Goal: Task Accomplishment & Management: Use online tool/utility

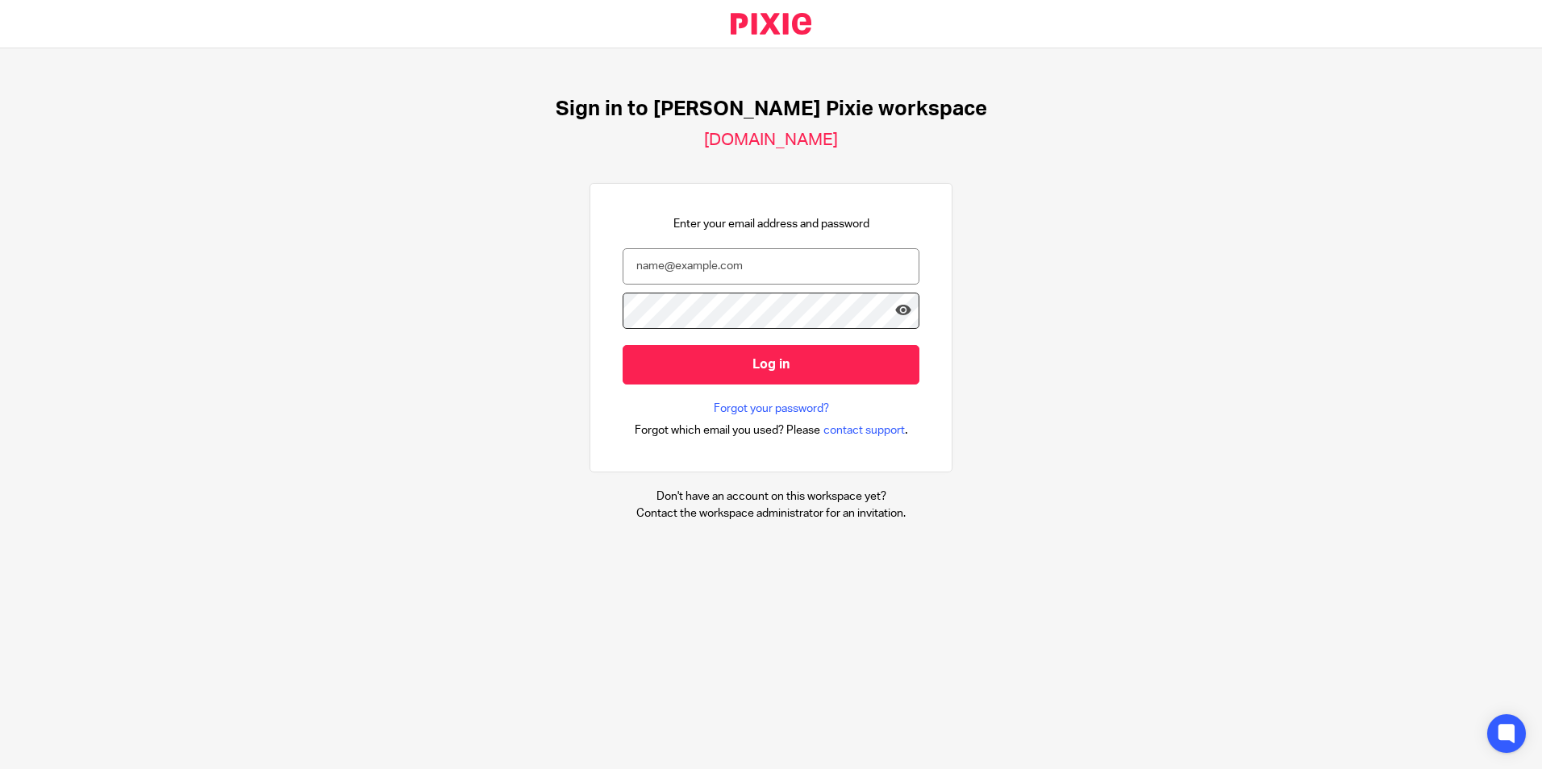
click at [684, 266] on input "email" at bounding box center [770, 266] width 297 height 36
type input "m"
type input "[EMAIL_ADDRESS][DOMAIN_NAME]"
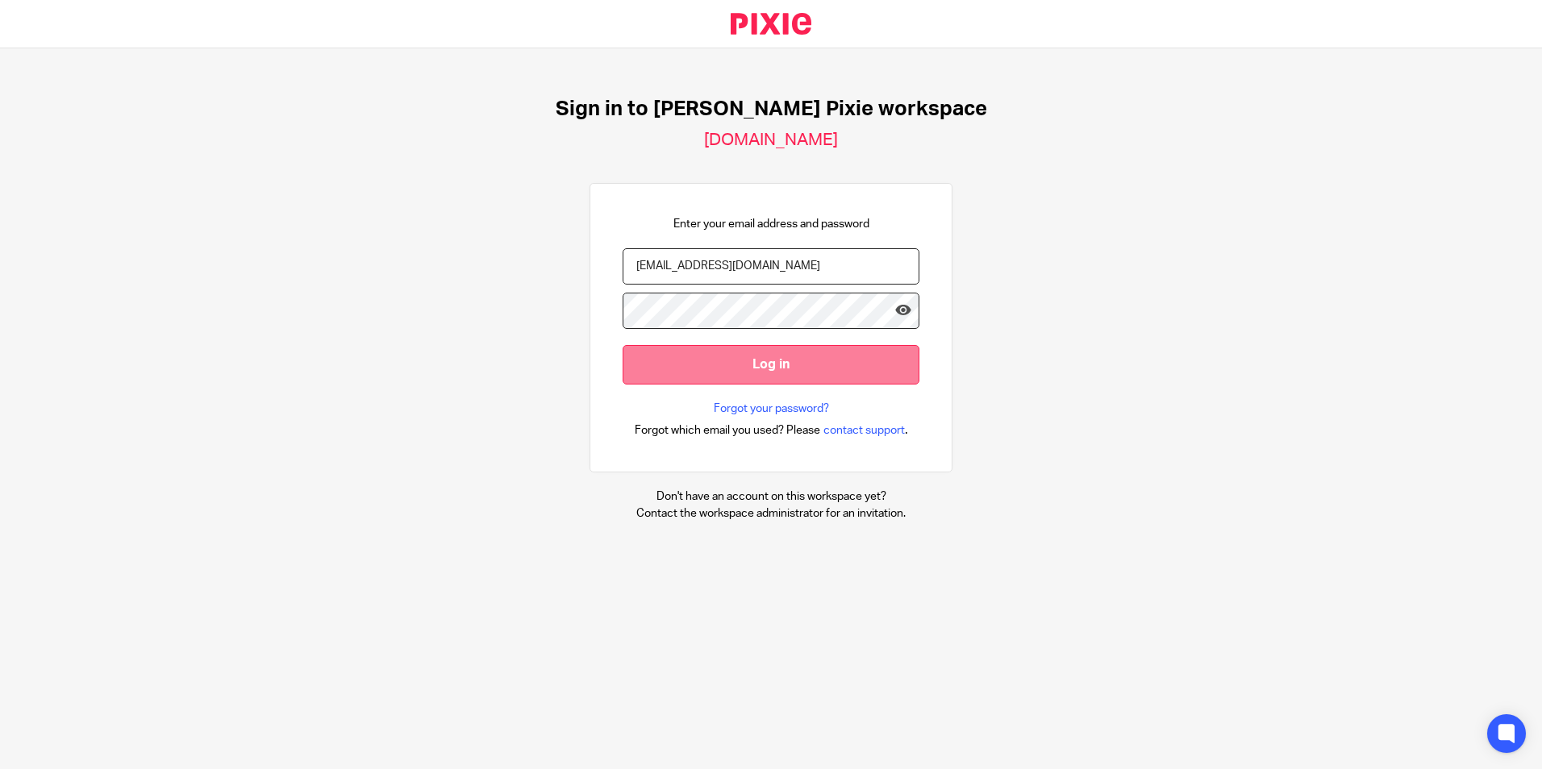
click at [763, 353] on input "Log in" at bounding box center [770, 365] width 297 height 40
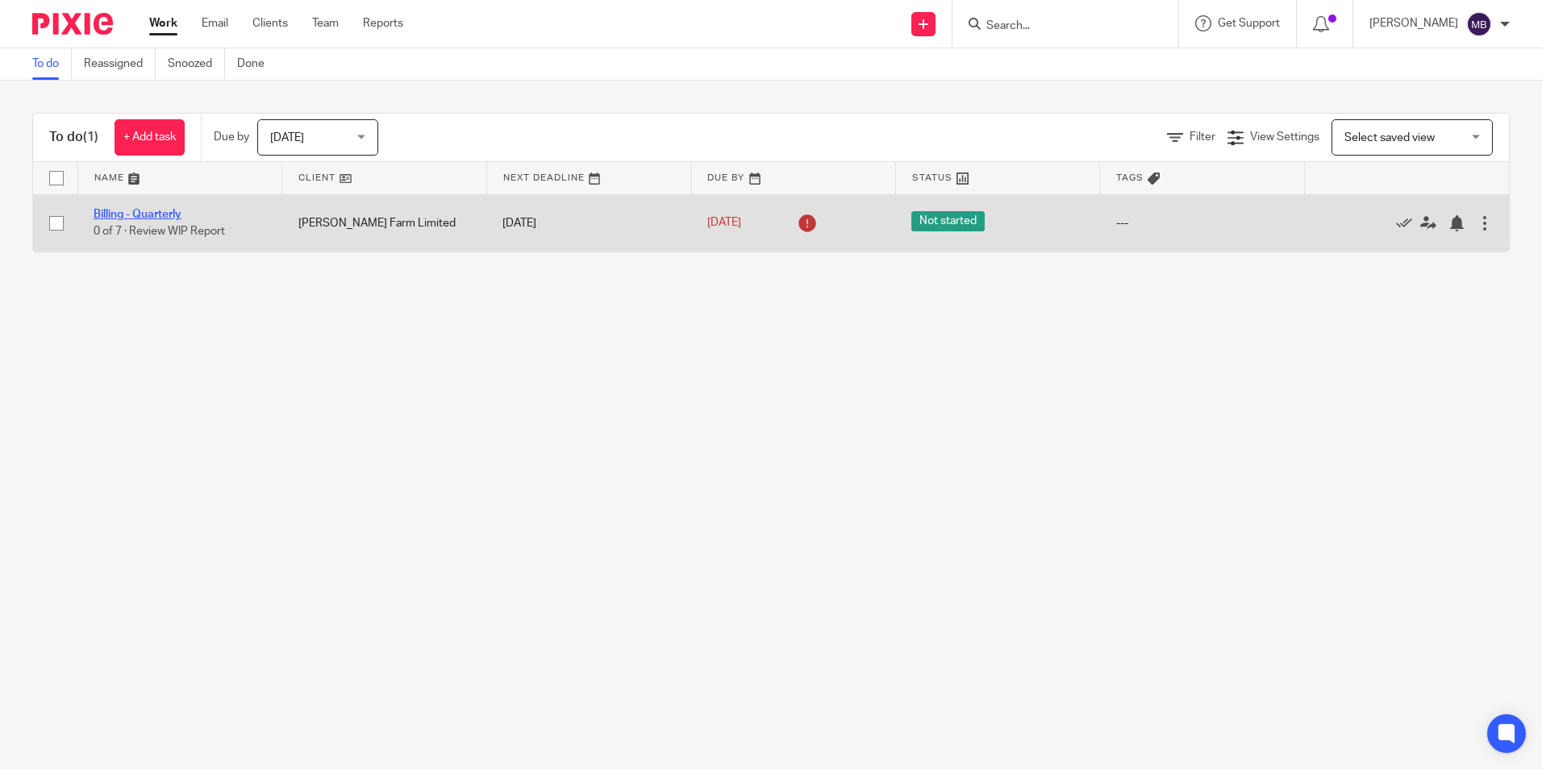
click at [128, 212] on link "Billing - Quarterly" at bounding box center [138, 214] width 88 height 11
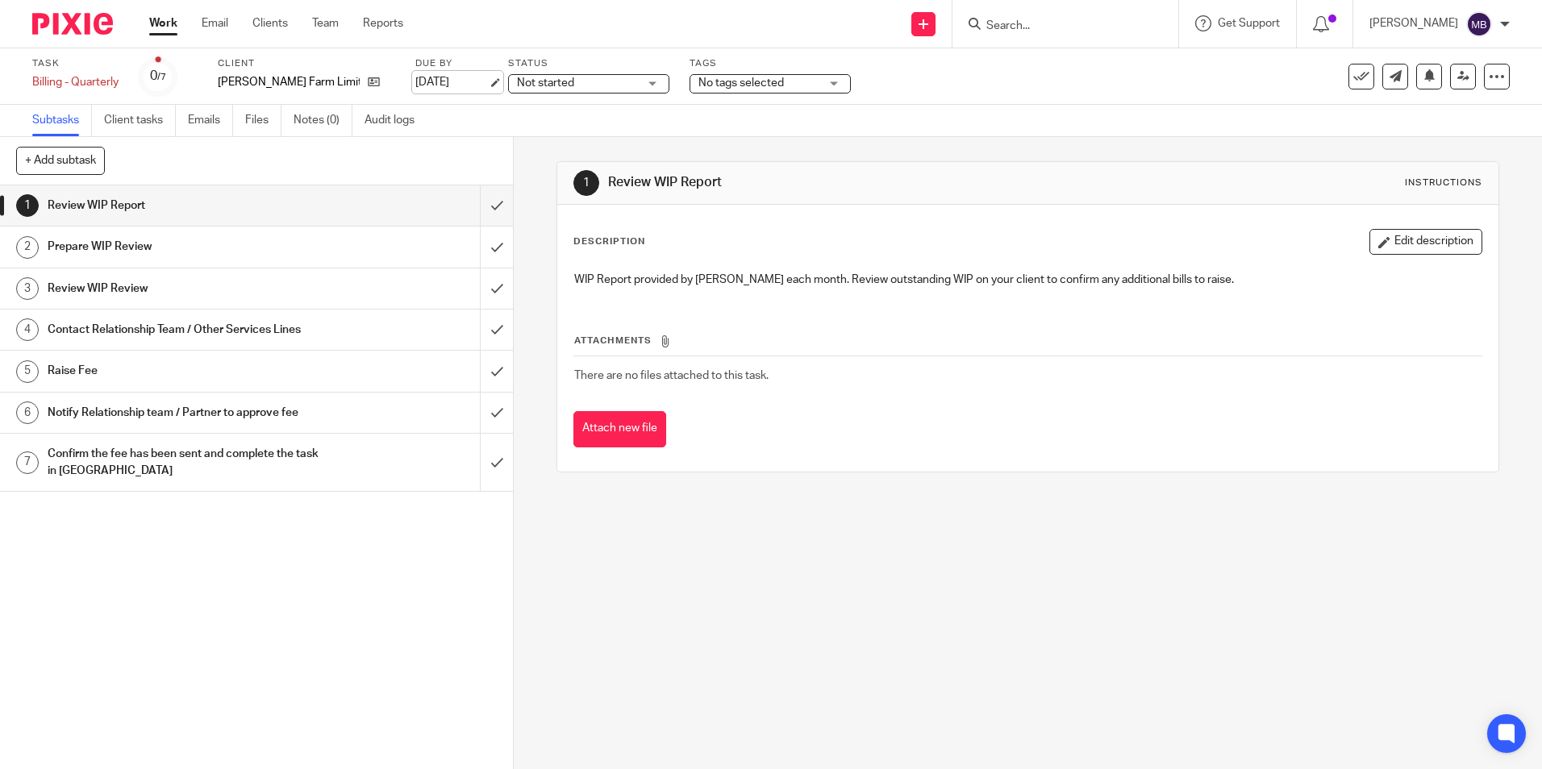
click at [431, 79] on link "21 Aug 2025" at bounding box center [451, 82] width 73 height 17
click at [914, 78] on div "Task Billing - Quarterly Save Billing - Quarterly 0 /7 Client Ashmore Farm Limi…" at bounding box center [647, 76] width 1231 height 39
click at [140, 115] on link "Client tasks" at bounding box center [140, 120] width 72 height 31
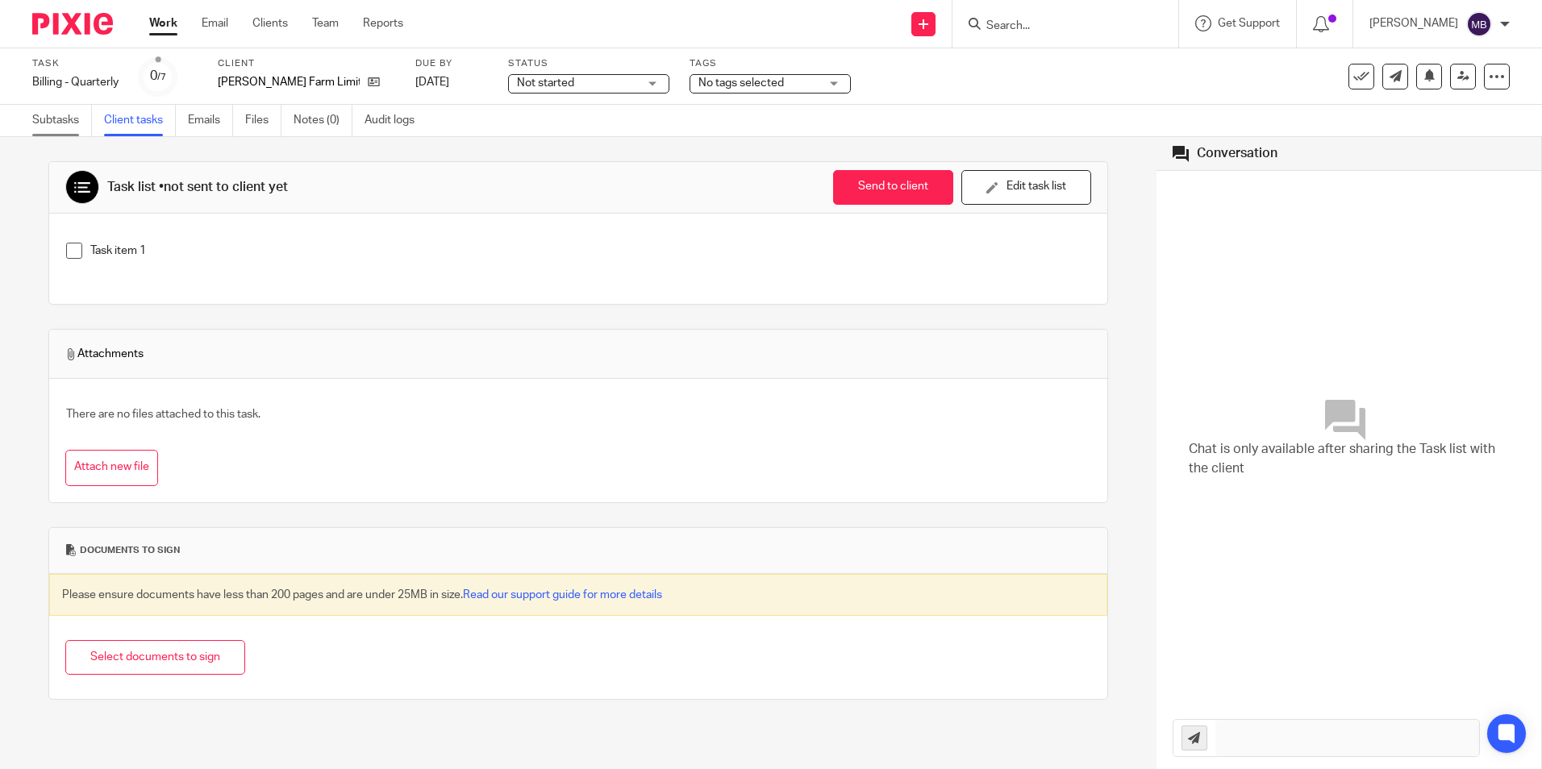
click at [62, 115] on link "Subtasks" at bounding box center [62, 120] width 60 height 31
